Goal: Feedback & Contribution: Contribute content

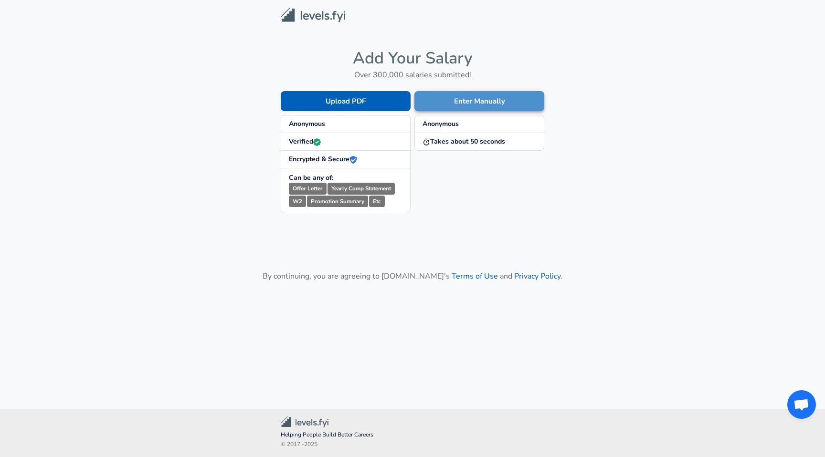
click at [475, 100] on button "Enter Manually" at bounding box center [479, 101] width 130 height 20
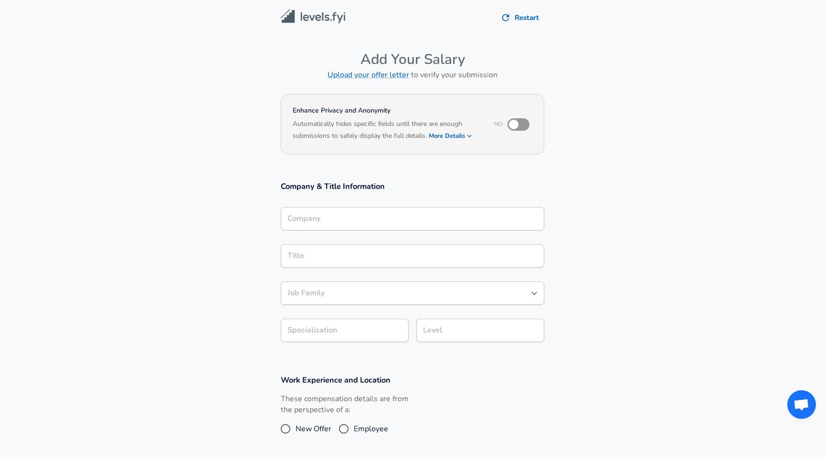
click at [329, 217] on input "Company" at bounding box center [412, 219] width 255 height 15
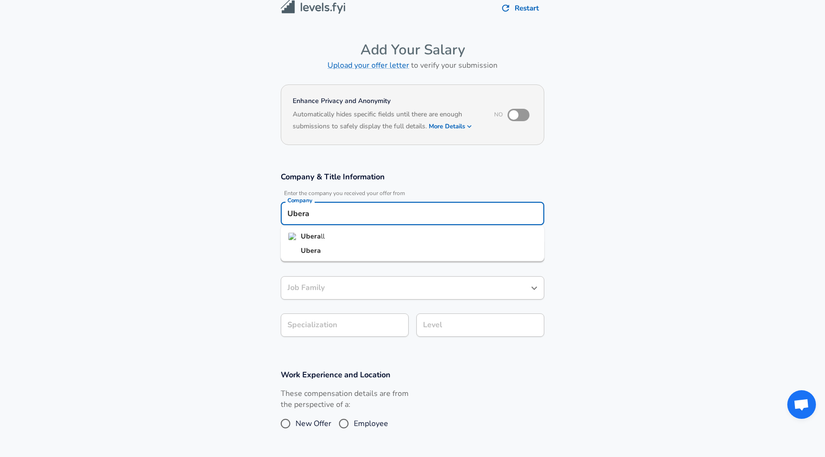
click at [308, 233] on strong "Ubera" at bounding box center [311, 237] width 20 height 10
type input "Uberall"
click at [301, 252] on input "Title" at bounding box center [412, 251] width 255 height 15
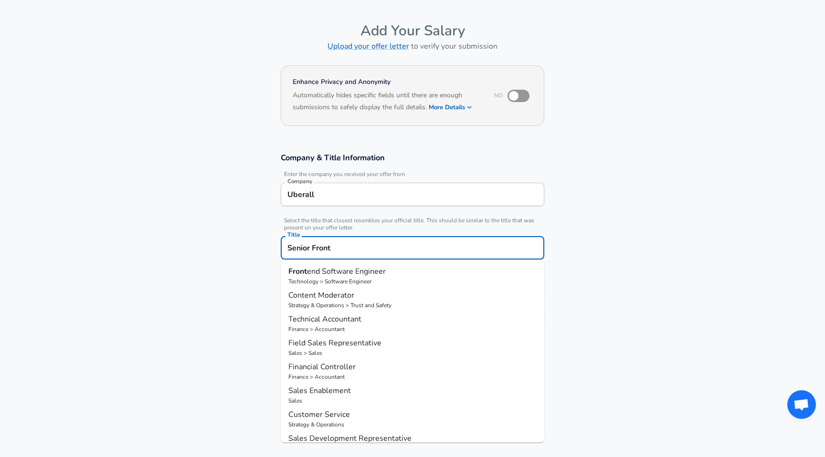
click at [308, 276] on span "end Software Engineer" at bounding box center [346, 271] width 79 height 11
type input "Frontend Software Engineer"
type input "Software Engineer"
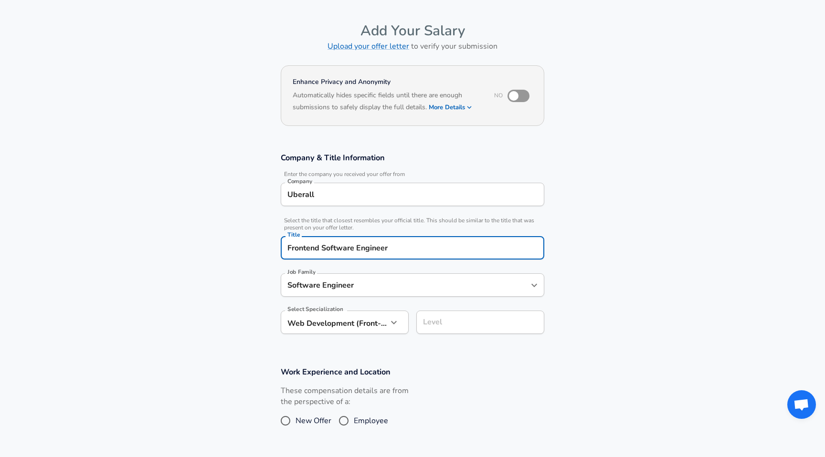
type input "Frontend Software Engineer"
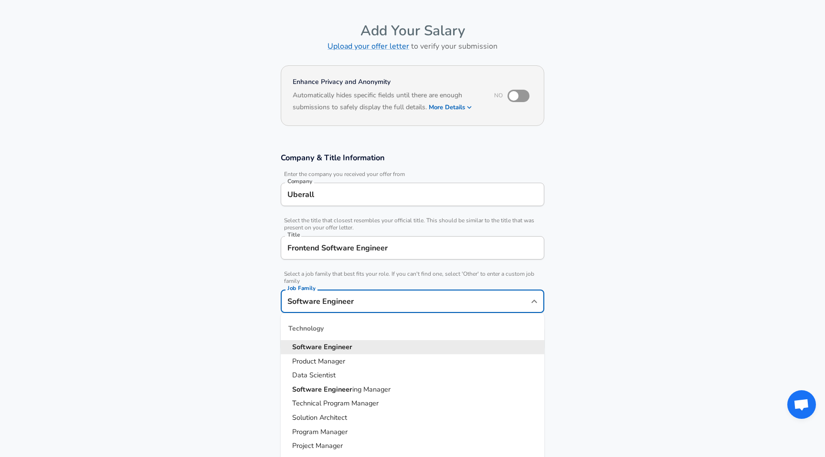
scroll to position [48, 0]
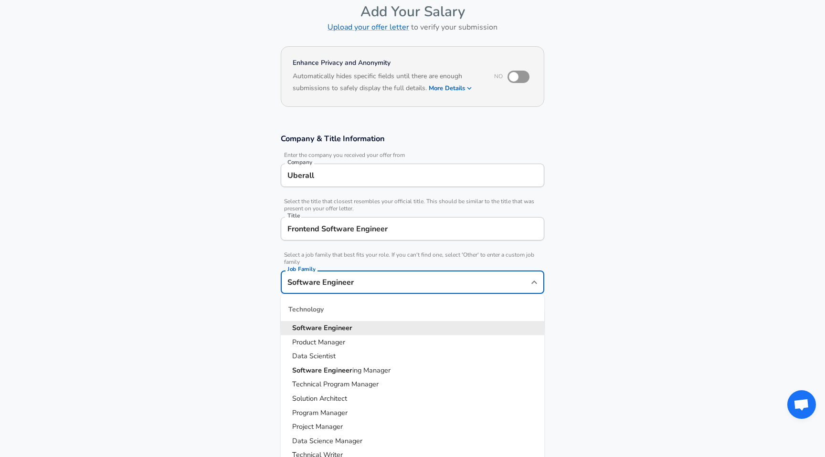
click at [335, 287] on input "Software Engineer" at bounding box center [405, 282] width 241 height 15
click at [247, 282] on section "Company & Title Information Enter the company you received your offer from Comp…" at bounding box center [412, 237] width 825 height 231
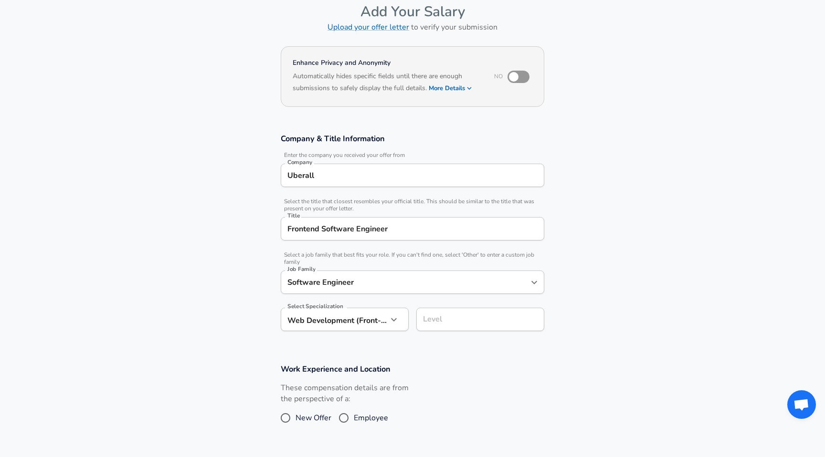
click at [447, 318] on input "Level" at bounding box center [480, 319] width 119 height 15
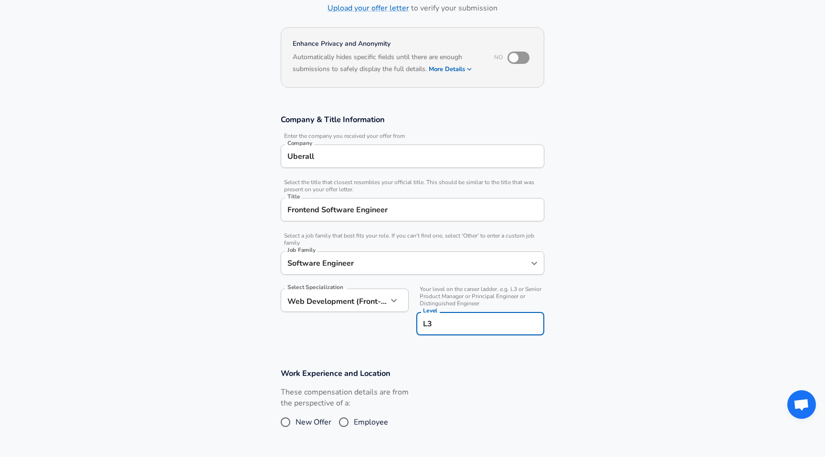
type input "L3"
click at [631, 292] on section "Company & Title Information Enter the company you received your offer from Comp…" at bounding box center [412, 230] width 825 height 254
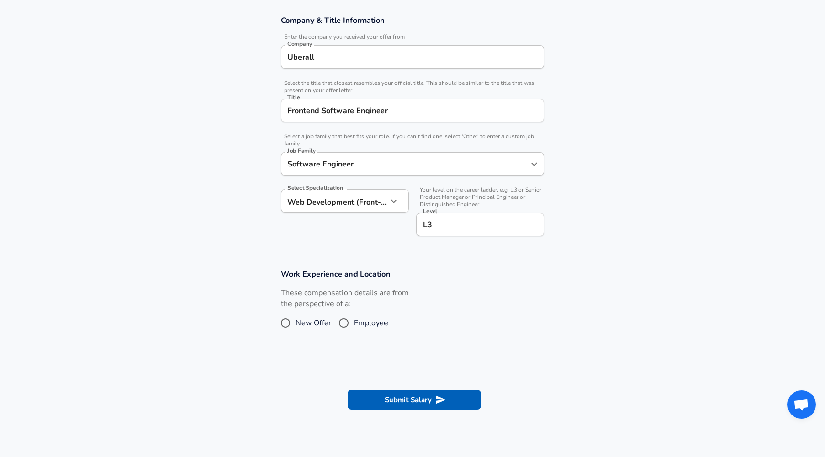
scroll to position [168, 0]
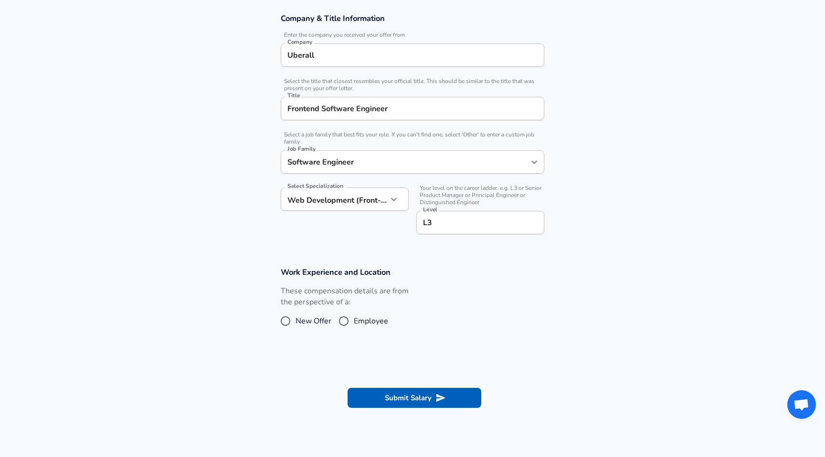
click at [343, 318] on input "Employee" at bounding box center [344, 321] width 20 height 15
radio input "true"
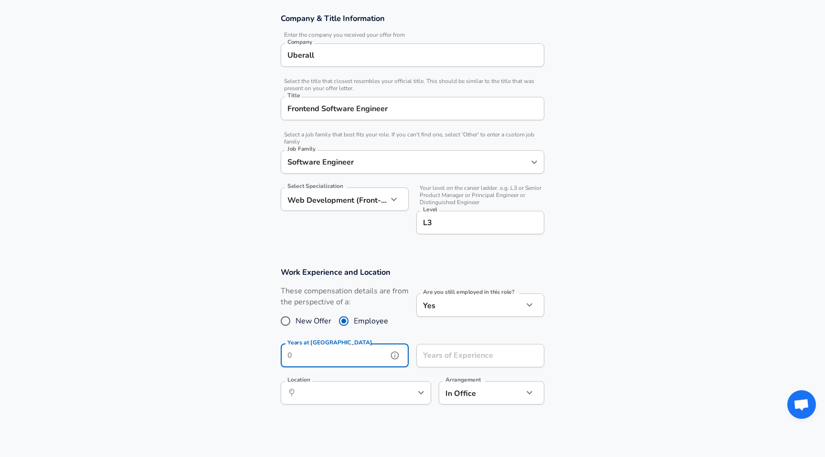
click at [353, 356] on input "Years at [GEOGRAPHIC_DATA]" at bounding box center [334, 355] width 107 height 23
type input "3"
click at [459, 351] on input "Years of Experience" at bounding box center [469, 355] width 107 height 23
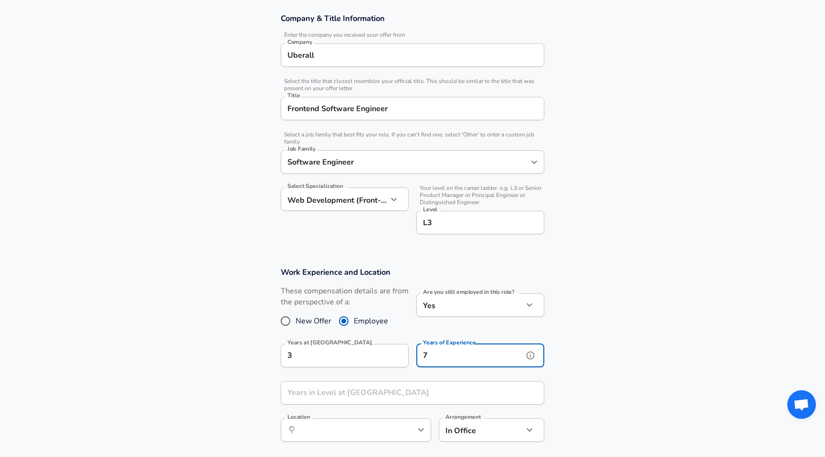
type input "7"
click at [352, 391] on input "Years in Level at [GEOGRAPHIC_DATA]" at bounding box center [402, 393] width 243 height 23
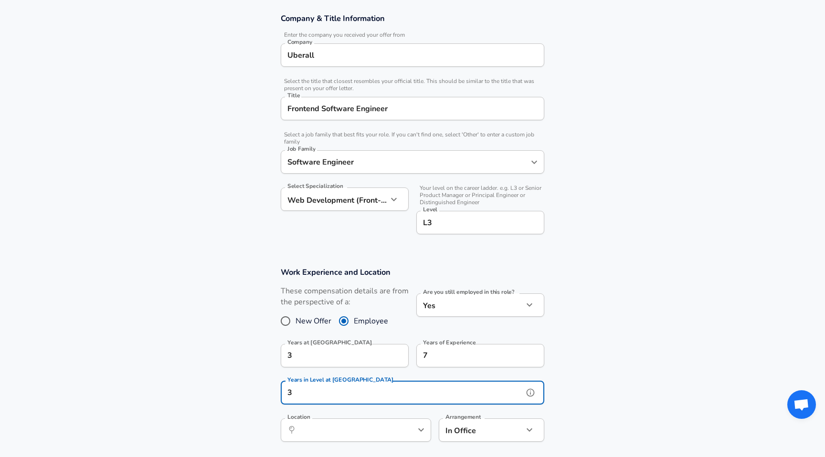
type input "3"
click at [374, 429] on input "Location" at bounding box center [346, 430] width 98 height 15
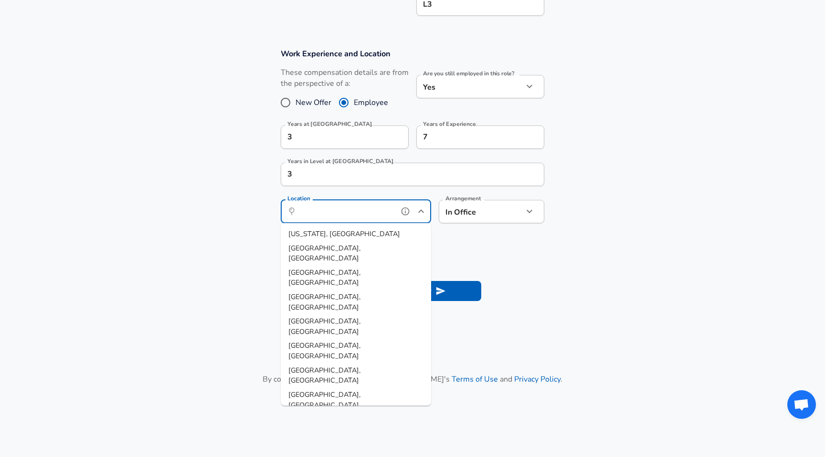
scroll to position [443, 0]
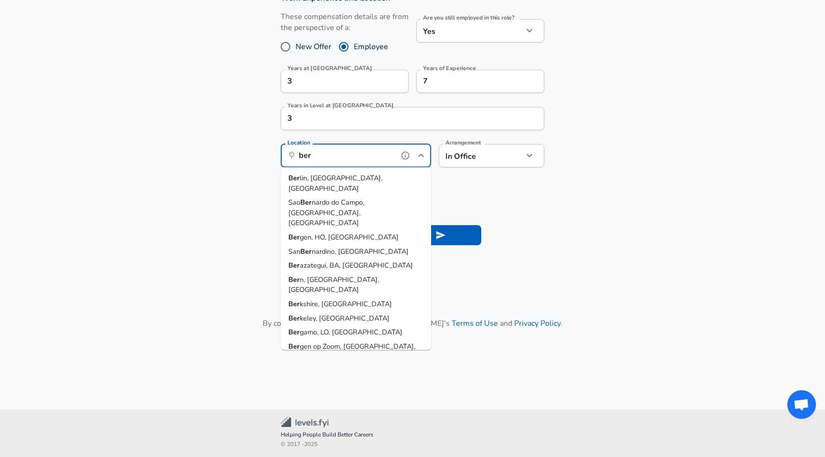
click at [357, 178] on li "[PERSON_NAME], [GEOGRAPHIC_DATA], [GEOGRAPHIC_DATA]" at bounding box center [356, 183] width 150 height 24
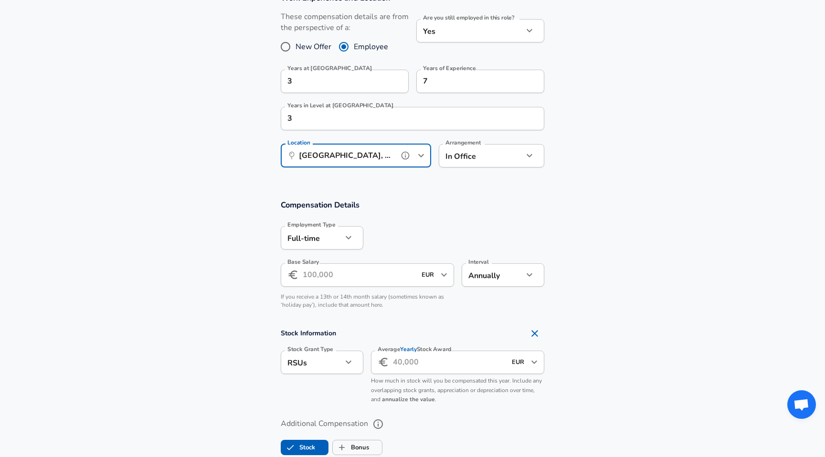
type input "[GEOGRAPHIC_DATA], [GEOGRAPHIC_DATA], [GEOGRAPHIC_DATA]"
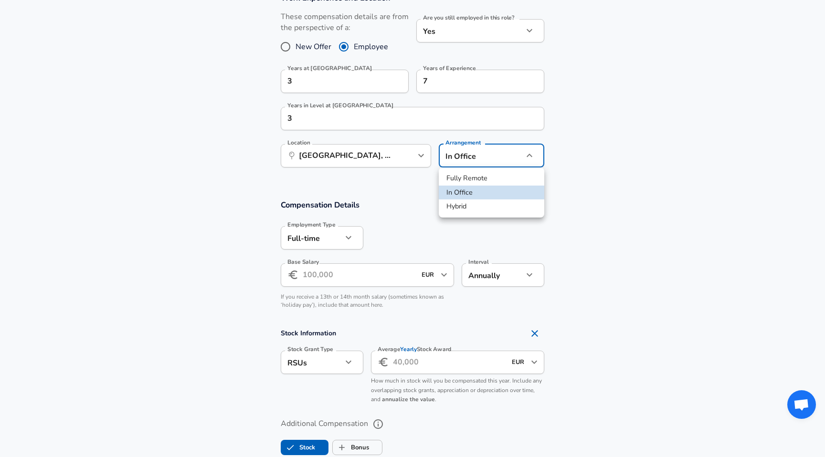
click at [468, 207] on li "Hybrid" at bounding box center [492, 207] width 106 height 14
type input "hybrid"
click at [328, 270] on input "Base Salary" at bounding box center [359, 275] width 113 height 23
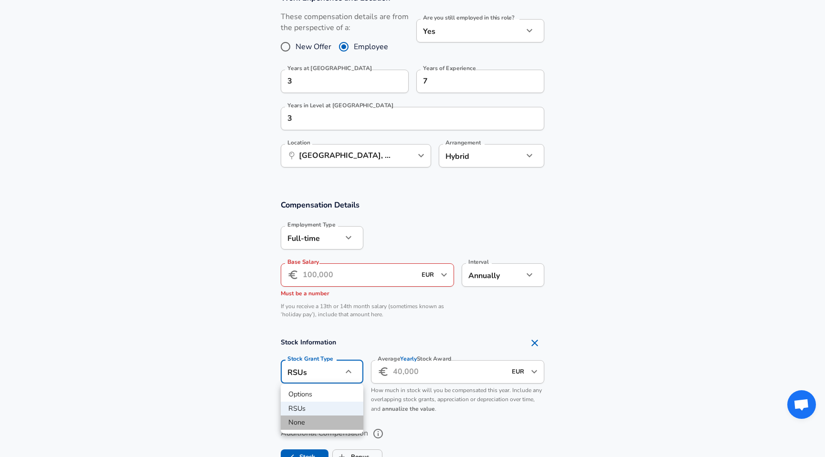
click at [307, 424] on li "None" at bounding box center [322, 423] width 83 height 14
type input "none"
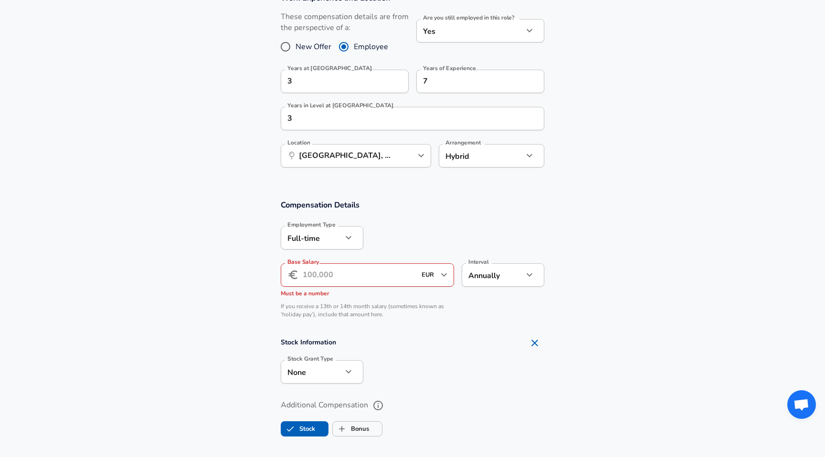
click at [345, 276] on input "Base Salary" at bounding box center [359, 275] width 113 height 23
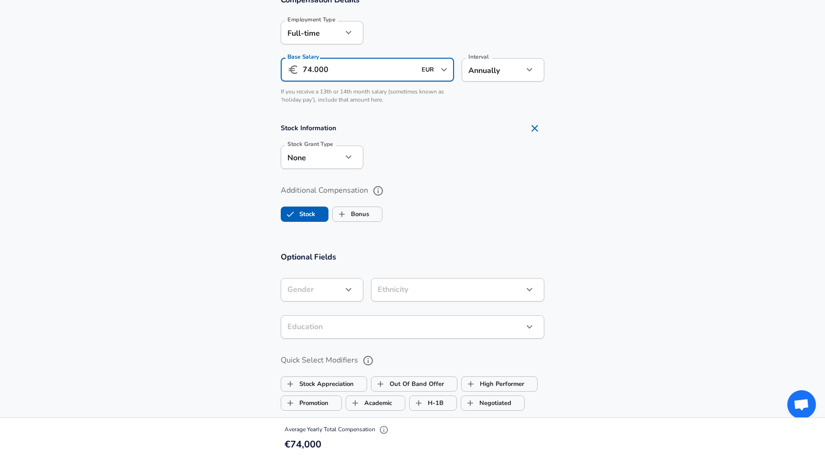
scroll to position [648, 0]
type input "74.000"
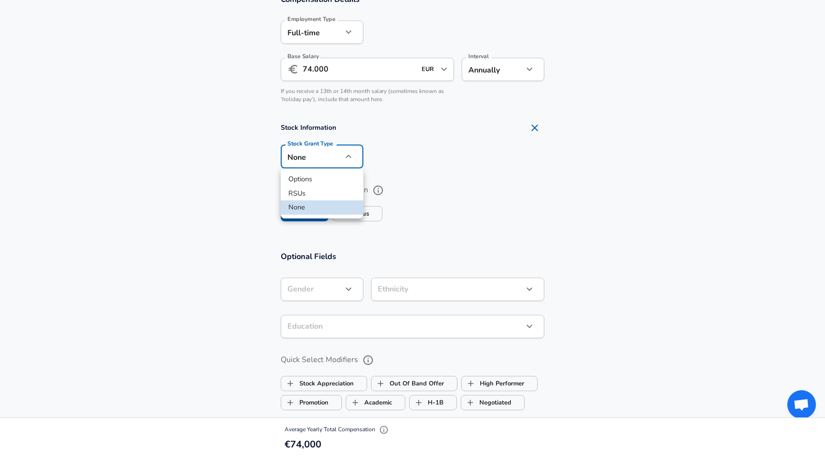
click at [341, 149] on div at bounding box center [412, 228] width 825 height 457
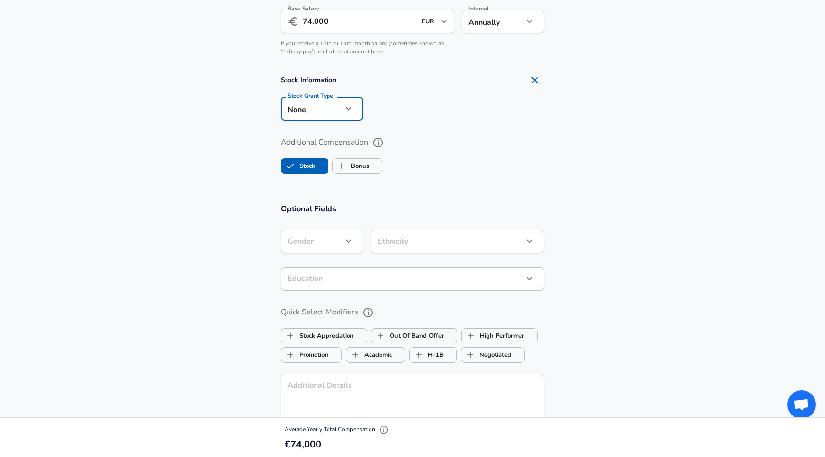
scroll to position [705, 0]
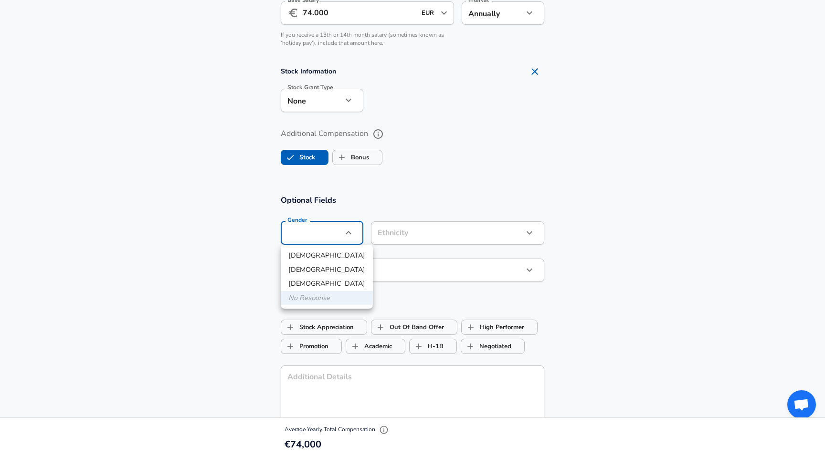
click at [325, 258] on li "[DEMOGRAPHIC_DATA]" at bounding box center [327, 256] width 92 height 14
type input "[DEMOGRAPHIC_DATA]"
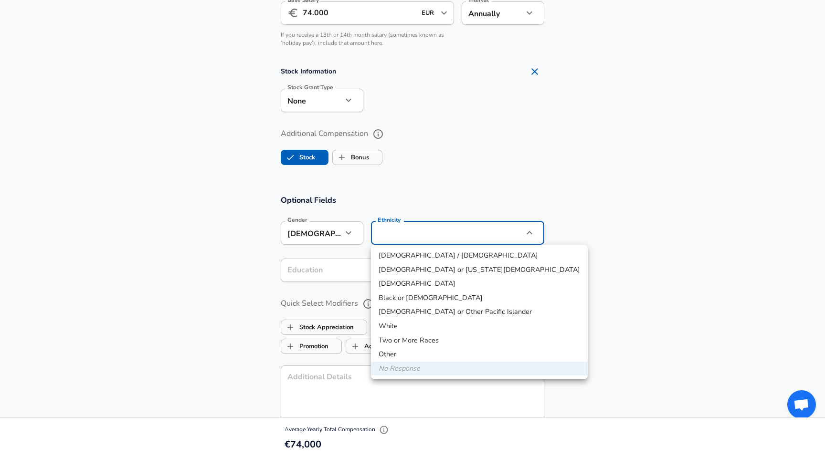
click at [389, 353] on li "Other" at bounding box center [479, 355] width 217 height 14
type input "Two or More Races"
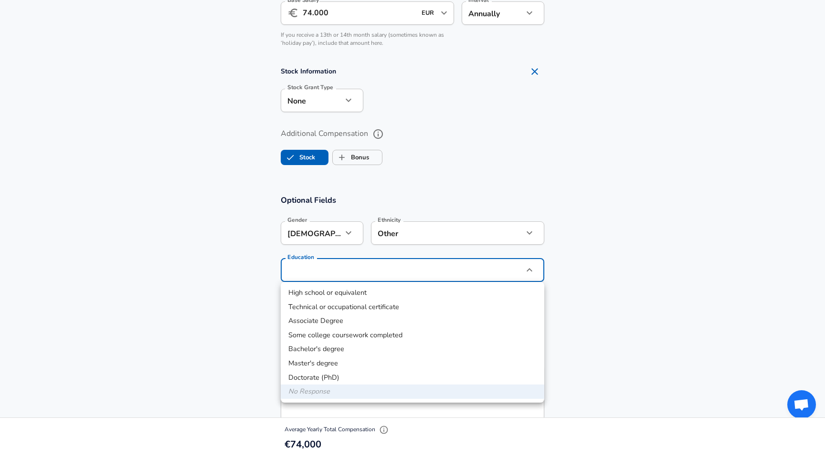
click at [339, 354] on li "Bachelor's degree" at bounding box center [413, 349] width 264 height 14
type input "Bachelors degree"
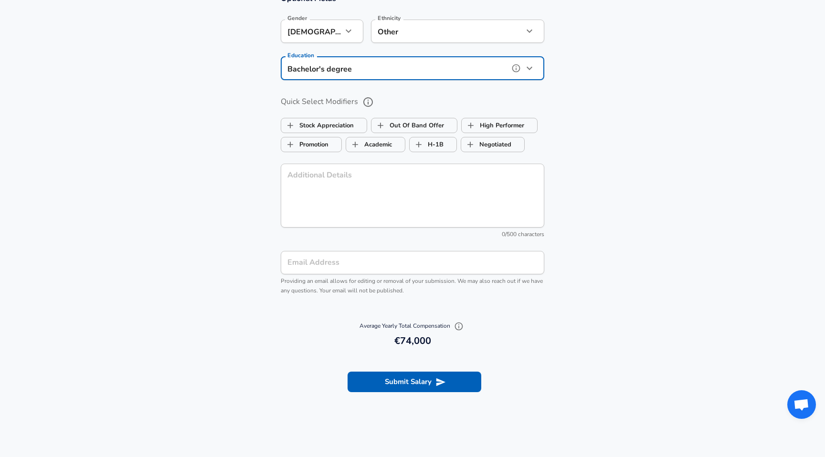
scroll to position [912, 0]
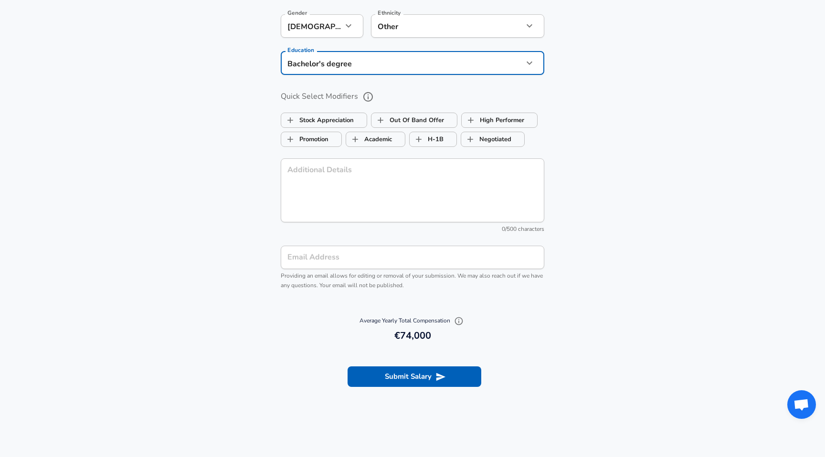
click at [415, 257] on input "Email Address" at bounding box center [413, 257] width 264 height 23
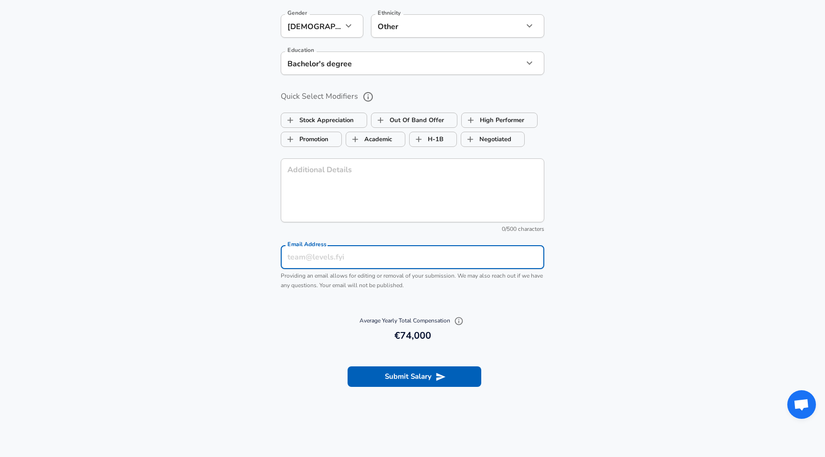
type input "[EMAIL_ADDRESS][DOMAIN_NAME]"
type input "Two or More Races"
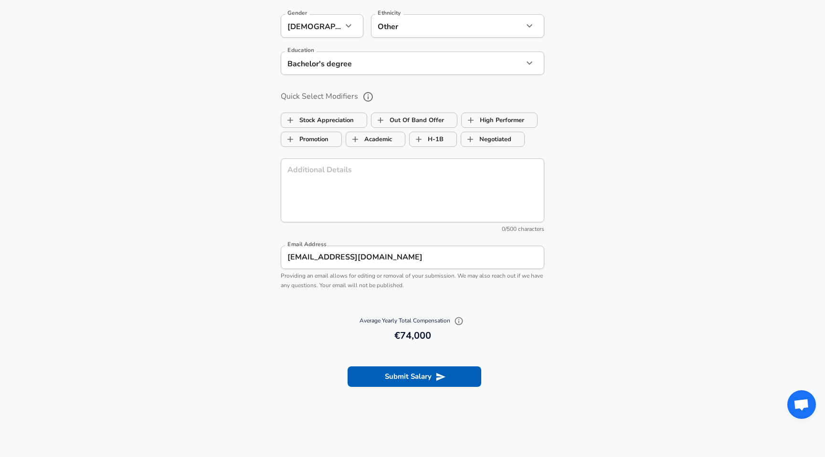
click at [264, 344] on div "Average Yearly Total Compensation 74,000 €74,000" at bounding box center [412, 328] width 825 height 39
click at [377, 377] on button "Submit Salary" at bounding box center [415, 377] width 134 height 20
